Goal: Task Accomplishment & Management: Manage account settings

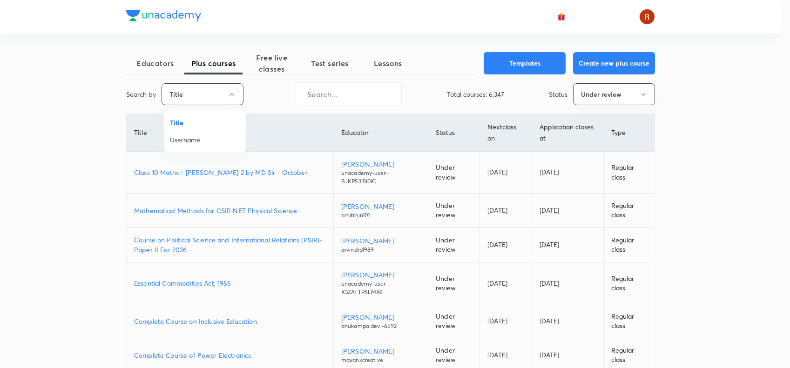
click at [183, 136] on span "Username" at bounding box center [205, 140] width 70 height 10
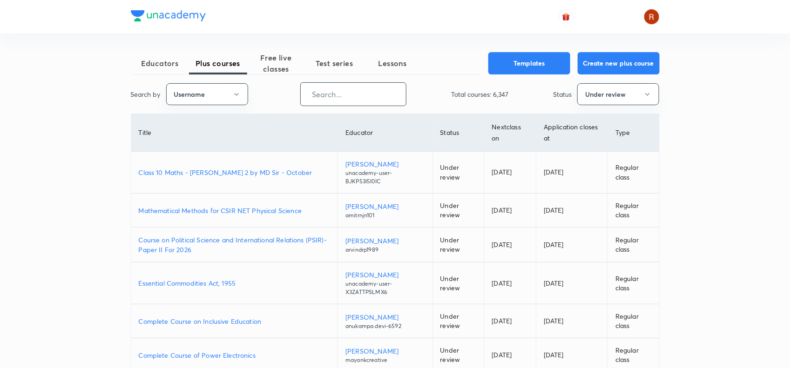
click at [355, 99] on input "text" at bounding box center [353, 94] width 105 height 24
paste input "pk006"
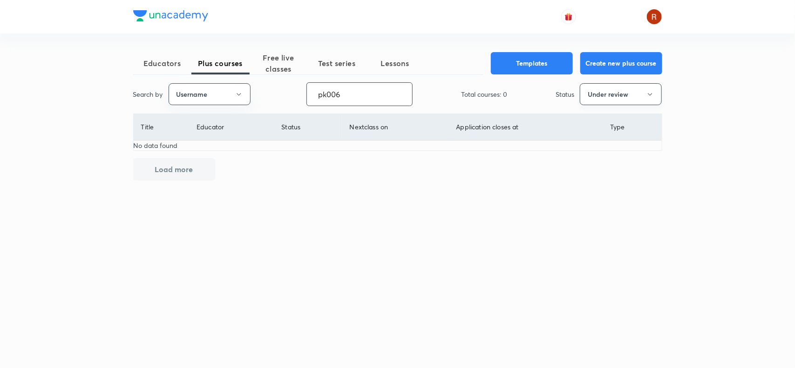
type input "pk006"
click at [611, 92] on button "Under review" at bounding box center [621, 94] width 82 height 22
click at [603, 170] on span "Live" at bounding box center [621, 175] width 70 height 10
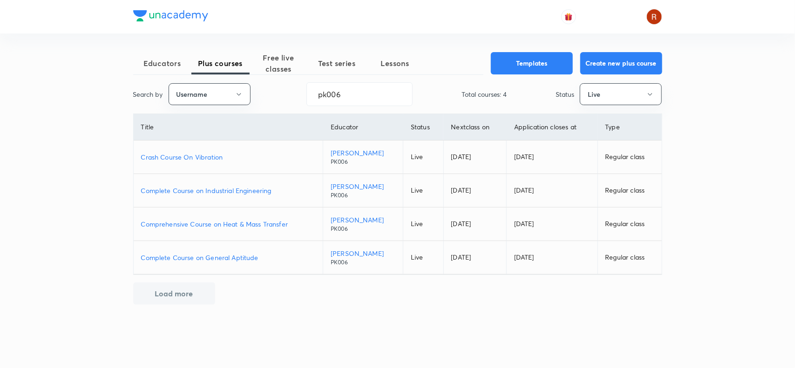
click at [226, 256] on p "Complete Course on General Aptitude" at bounding box center [228, 258] width 175 height 10
click at [266, 224] on p "Comprehensive Course on Heat & Mass Transfer" at bounding box center [228, 224] width 175 height 10
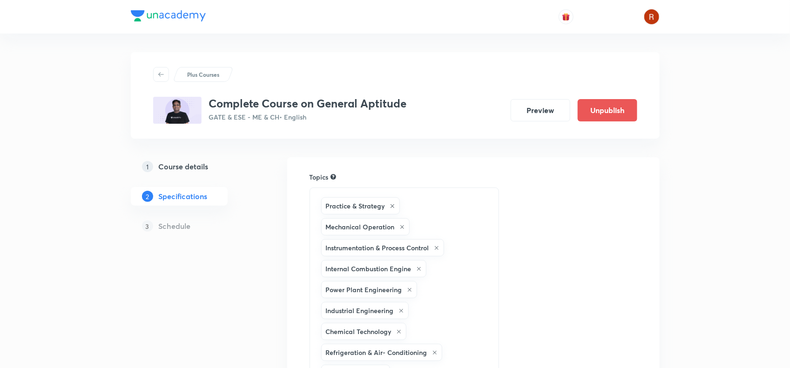
click at [185, 163] on h5 "Course details" at bounding box center [184, 166] width 50 height 11
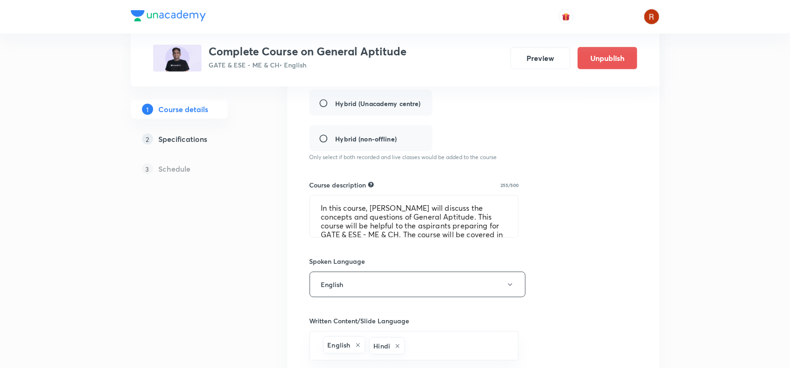
scroll to position [252, 0]
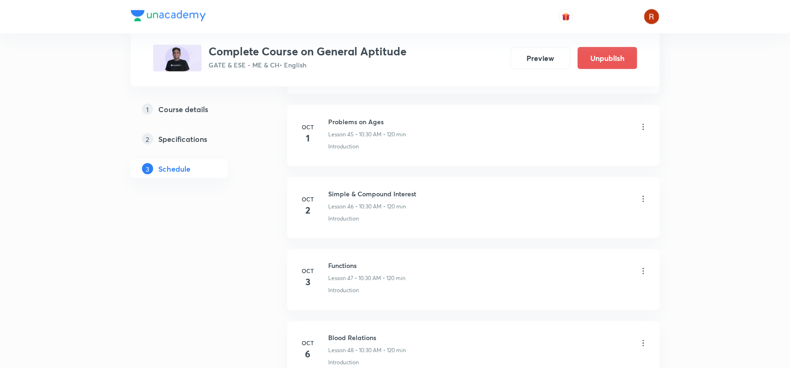
scroll to position [3697, 0]
click at [643, 204] on icon at bounding box center [643, 198] width 9 height 9
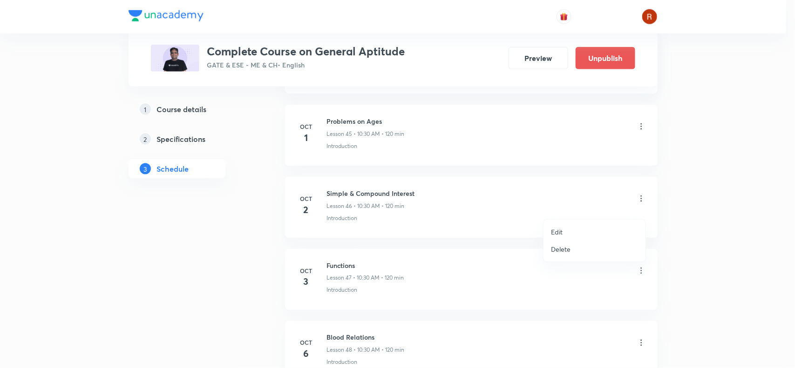
click at [573, 227] on li "Edit" at bounding box center [595, 232] width 102 height 17
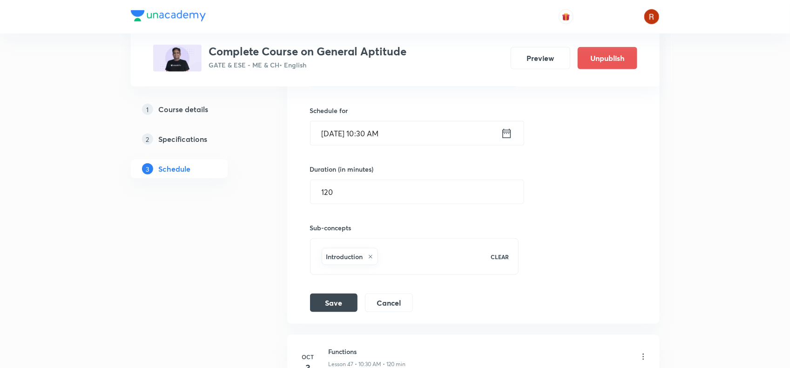
scroll to position [3539, 0]
click at [338, 143] on input "Oct 2, 2025, 10:30 AM" at bounding box center [406, 134] width 191 height 24
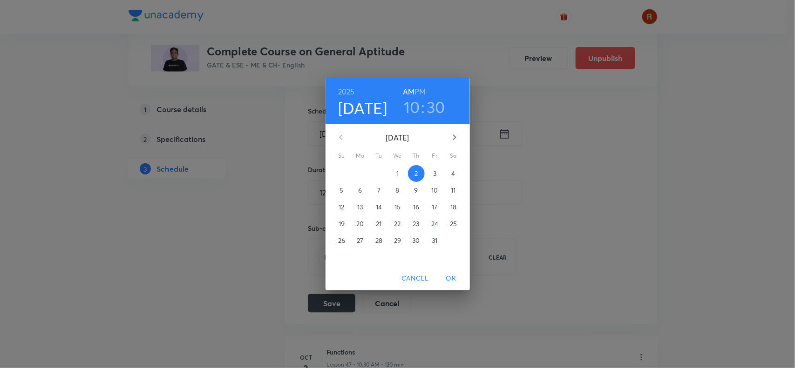
click at [434, 173] on p "3" at bounding box center [434, 173] width 3 height 9
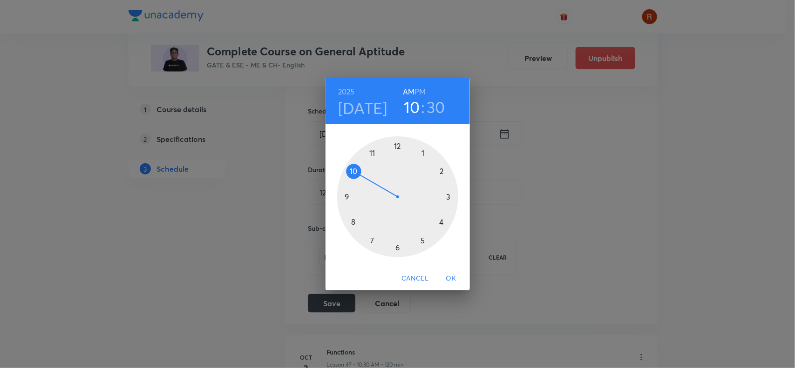
click at [372, 240] on div at bounding box center [397, 196] width 121 height 121
click at [451, 276] on span "OK" at bounding box center [451, 279] width 22 height 12
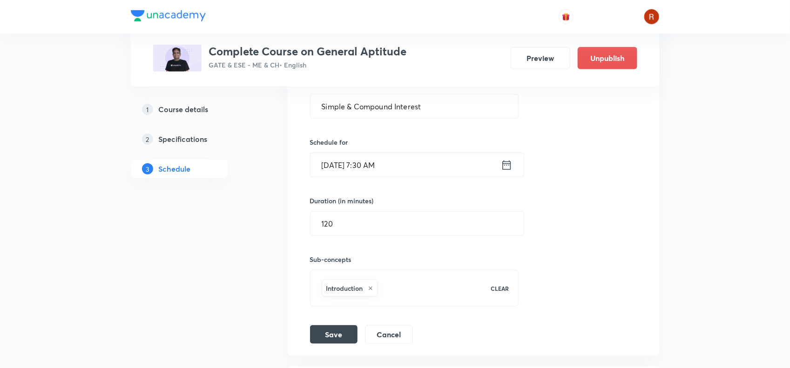
scroll to position [3506, 0]
click at [334, 345] on button "Save" at bounding box center [334, 335] width 48 height 19
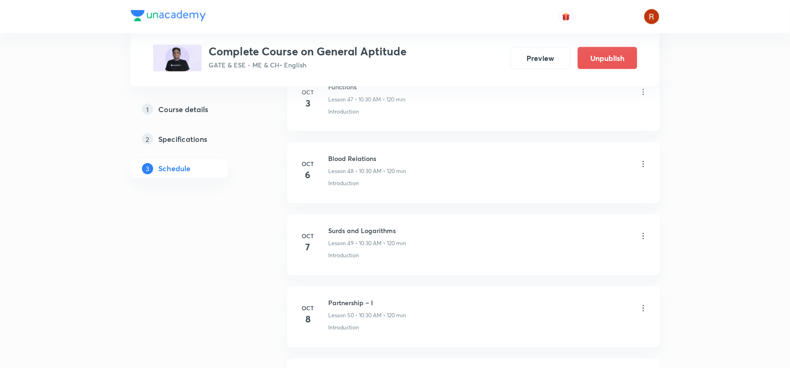
scroll to position [3804, 0]
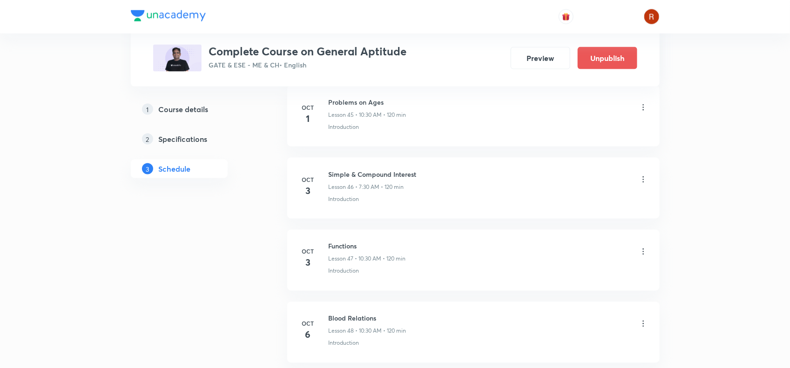
scroll to position [3717, 0]
click at [642, 184] on icon at bounding box center [643, 178] width 9 height 9
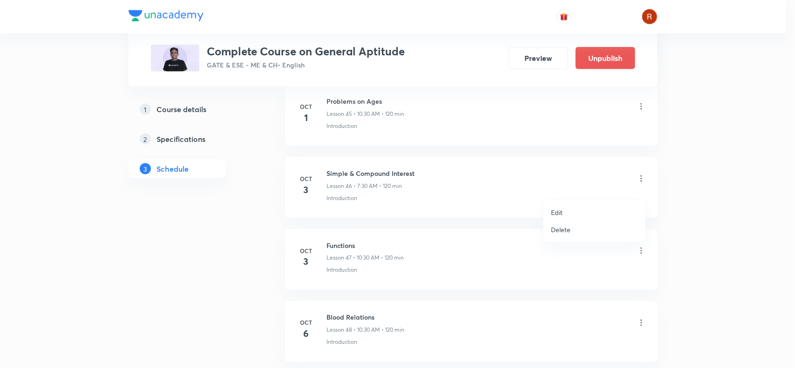
click at [570, 210] on li "Edit" at bounding box center [595, 212] width 102 height 17
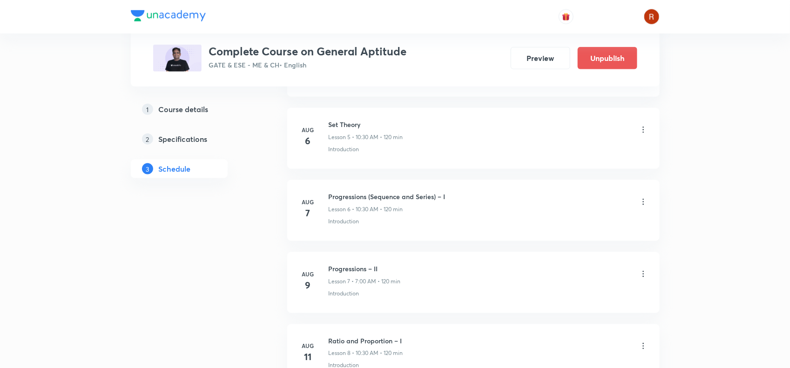
scroll to position [429, 0]
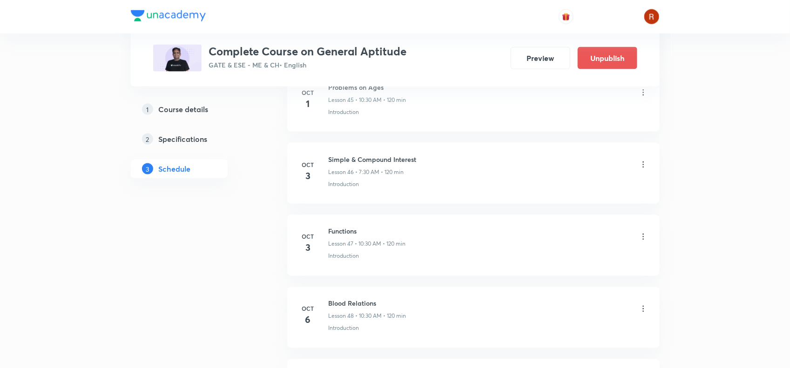
click at [646, 170] on icon at bounding box center [643, 164] width 9 height 9
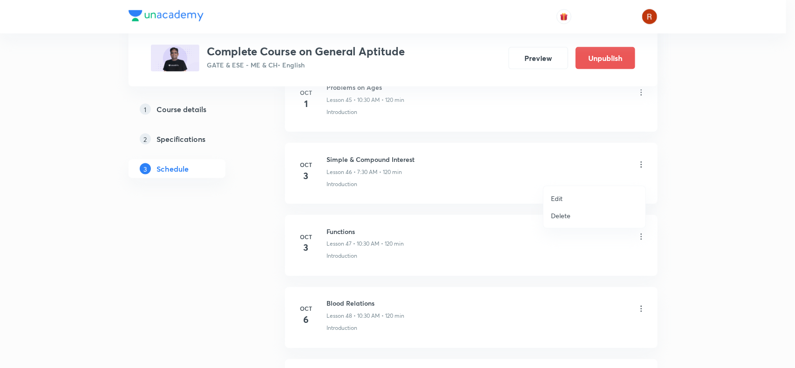
click at [558, 194] on p "Edit" at bounding box center [557, 199] width 12 height 10
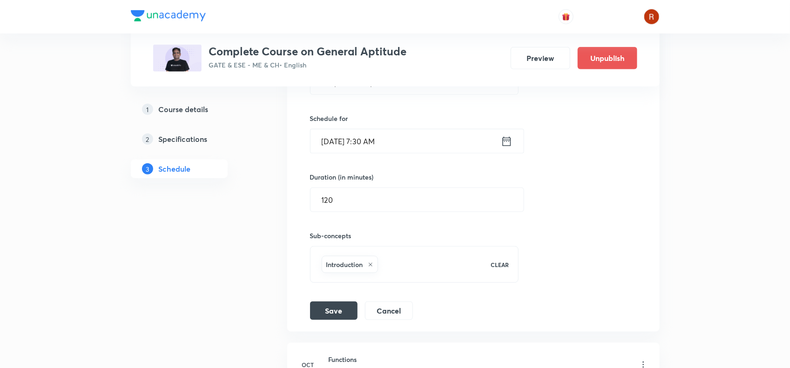
scroll to position [3531, 0]
click at [338, 153] on input "Oct 3, 2025, 7:30 AM" at bounding box center [406, 142] width 191 height 24
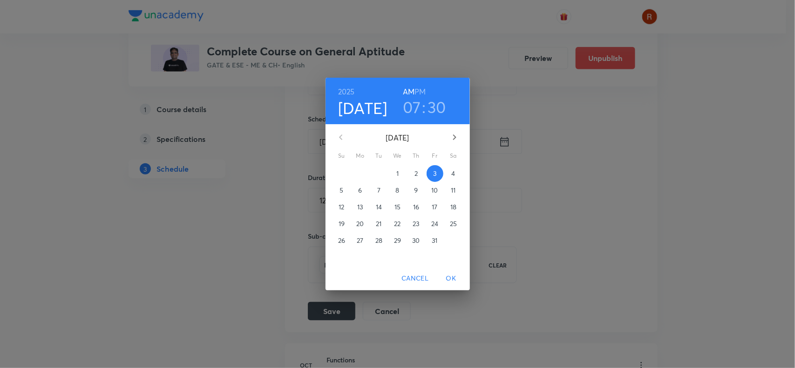
click at [452, 171] on p "4" at bounding box center [453, 173] width 4 height 9
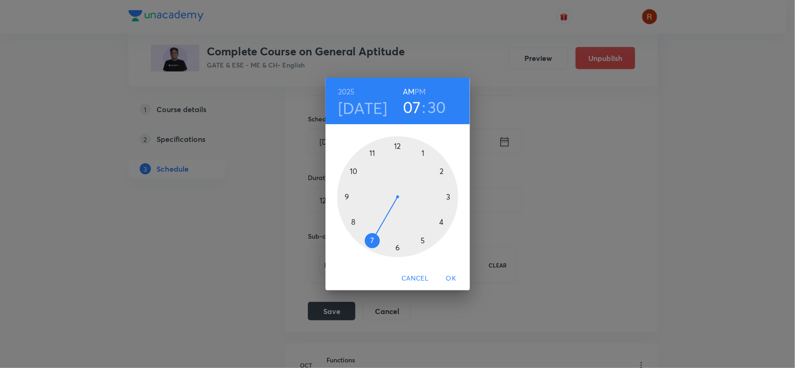
click at [450, 273] on span "OK" at bounding box center [451, 279] width 22 height 12
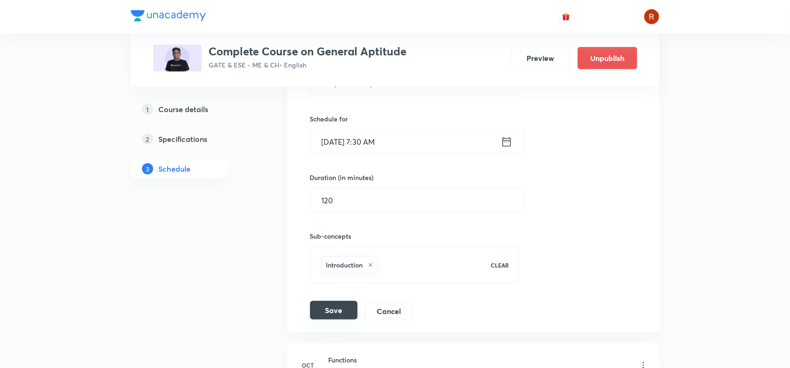
click at [335, 313] on button "Save" at bounding box center [334, 310] width 48 height 19
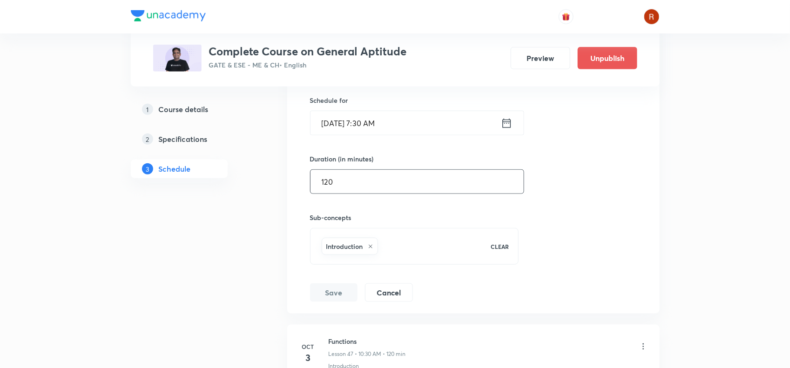
scroll to position [3550, 0]
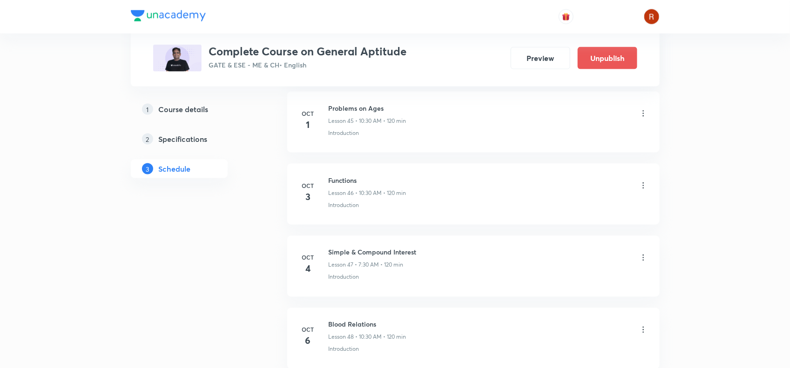
scroll to position [3711, 0]
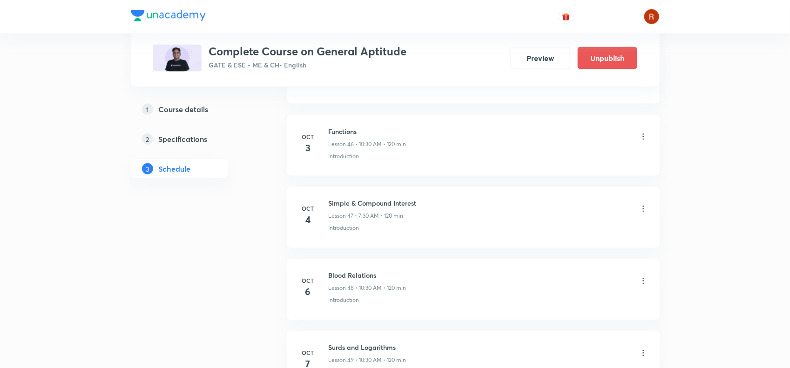
scroll to position [3758, 0]
click at [643, 143] on icon at bounding box center [643, 137] width 9 height 9
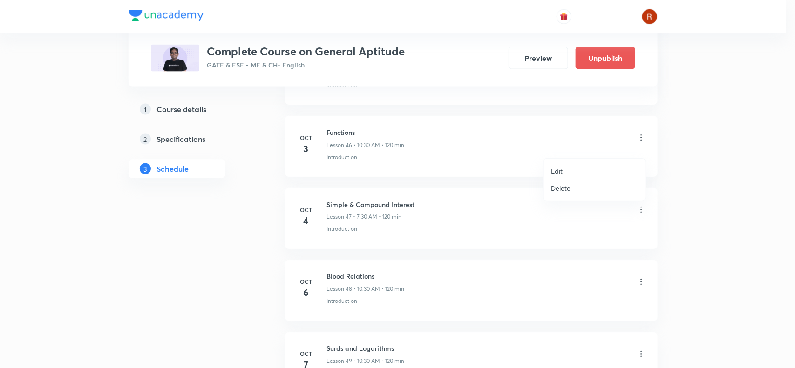
click at [374, 189] on div at bounding box center [397, 184] width 795 height 368
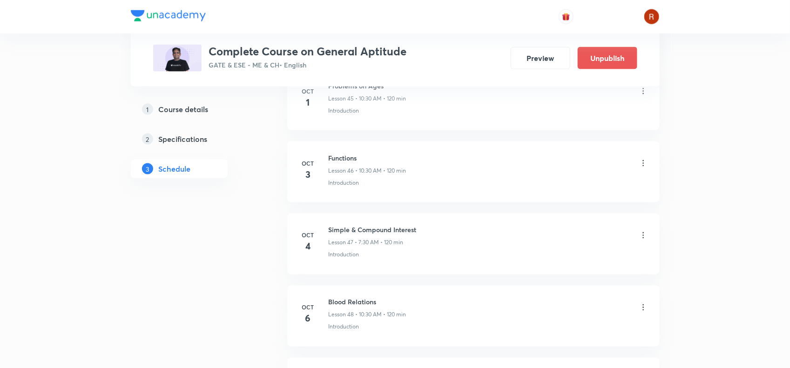
scroll to position [3733, 0]
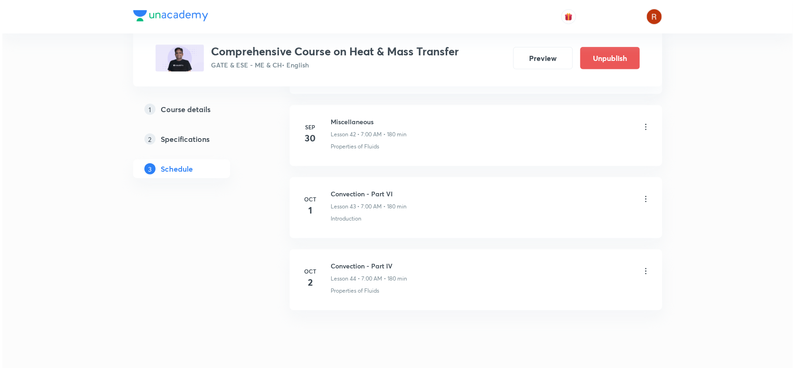
scroll to position [3519, 0]
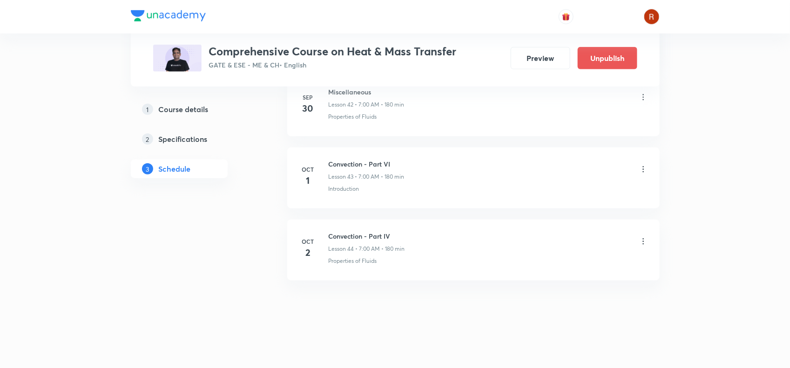
click at [646, 242] on icon at bounding box center [643, 241] width 9 height 9
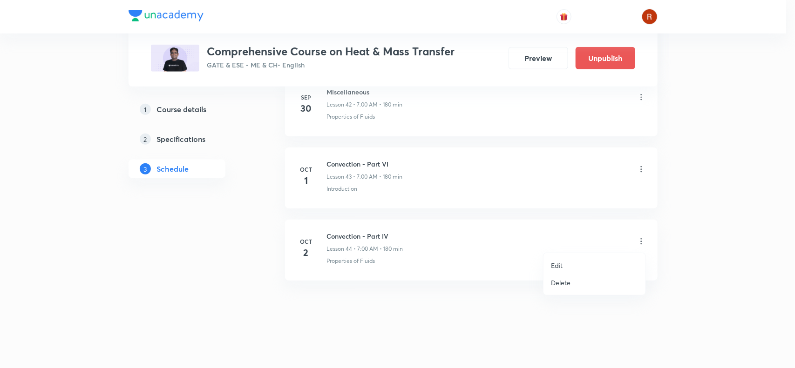
click at [577, 259] on li "Edit" at bounding box center [595, 265] width 102 height 17
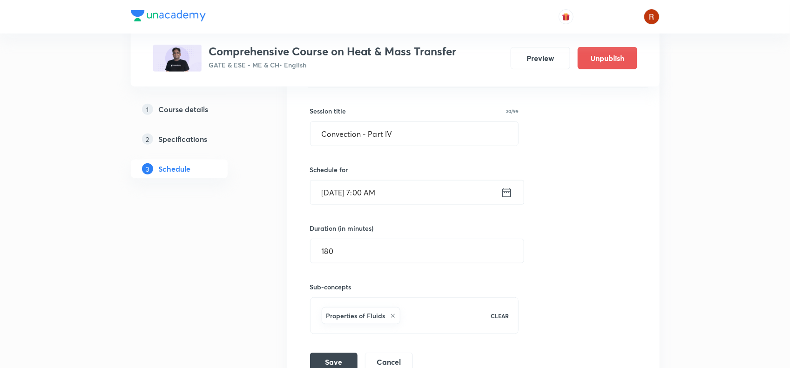
scroll to position [3335, 0]
click at [336, 201] on input "Oct 2, 2025, 7:00 AM" at bounding box center [406, 193] width 191 height 24
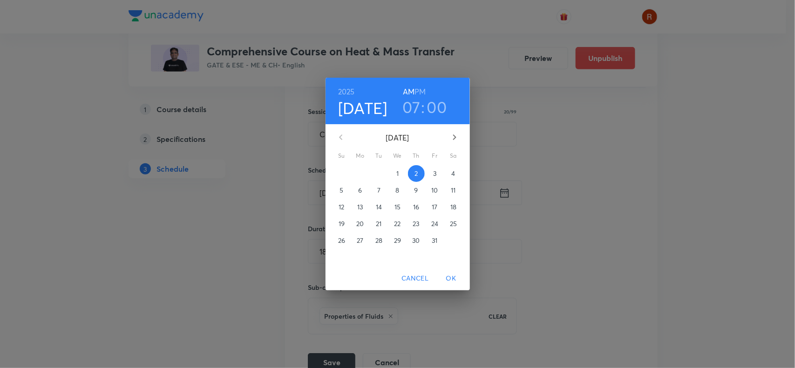
click at [432, 171] on span "3" at bounding box center [435, 173] width 17 height 9
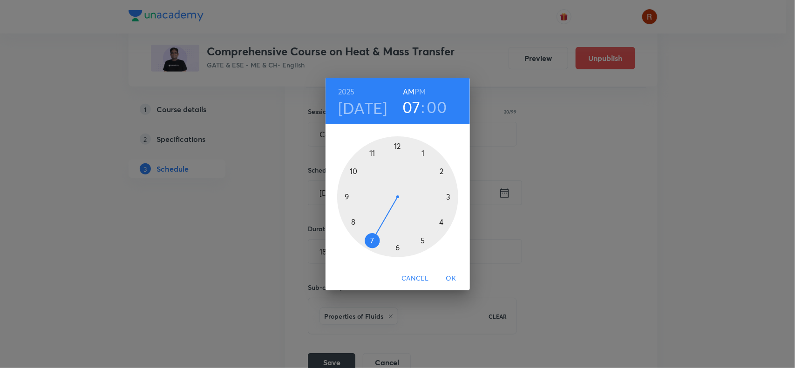
click at [452, 277] on span "OK" at bounding box center [451, 279] width 22 height 12
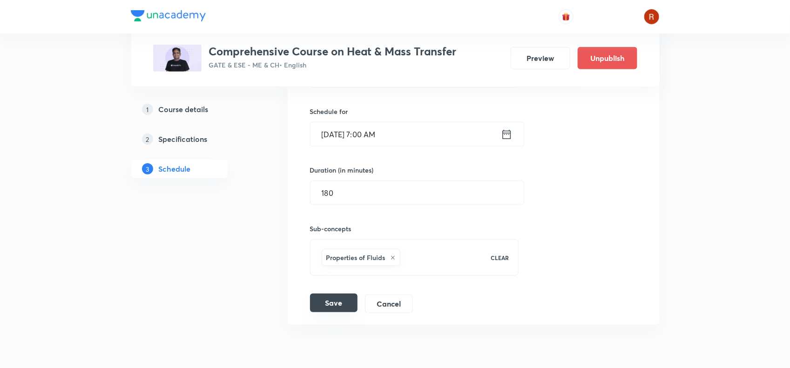
scroll to position [3394, 0]
click at [336, 306] on button "Save" at bounding box center [334, 302] width 48 height 19
